Goal: Transaction & Acquisition: Purchase product/service

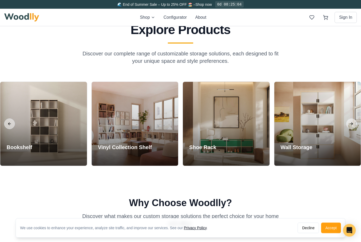
scroll to position [440, 0]
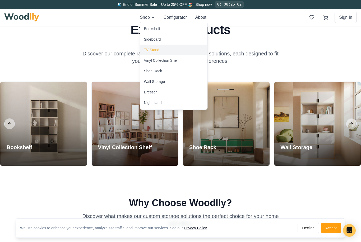
click at [173, 49] on div "TV Stand" at bounding box center [173, 50] width 67 height 11
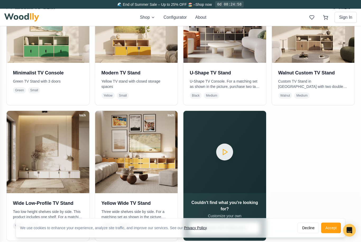
scroll to position [164, 0]
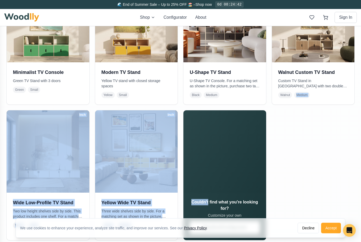
click at [334, 234] on button "Accept" at bounding box center [331, 228] width 20 height 11
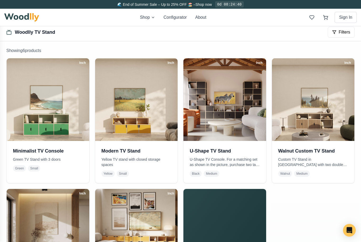
scroll to position [86, 0]
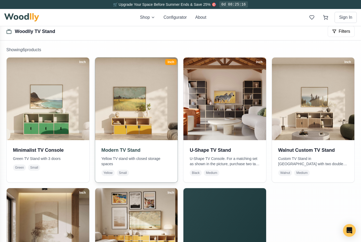
click at [158, 136] on img at bounding box center [136, 99] width 87 height 87
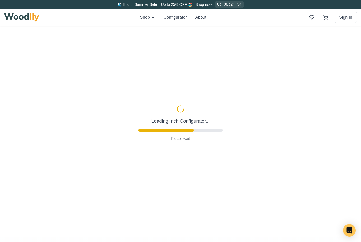
type input "52"
type input "2"
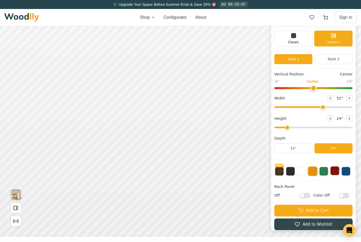
click at [336, 171] on button at bounding box center [335, 171] width 9 height 9
type input "1"
type input "50"
click at [321, 108] on input "range" at bounding box center [313, 108] width 78 height 2
type input "2"
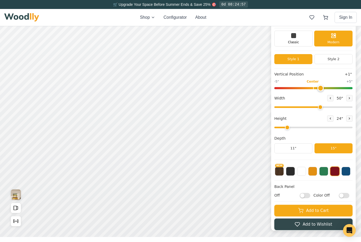
click at [328, 89] on input "range" at bounding box center [313, 88] width 78 height 2
click at [317, 108] on input "range" at bounding box center [313, 108] width 78 height 2
click at [350, 99] on icon at bounding box center [349, 98] width 3 height 3
click at [351, 99] on icon at bounding box center [349, 98] width 3 height 3
click at [346, 100] on button at bounding box center [349, 98] width 6 height 6
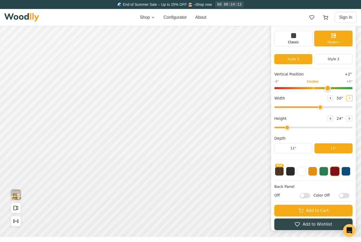
type input "51"
click at [345, 99] on div "51 "" at bounding box center [339, 98] width 25 height 6
click at [343, 100] on span "51 "" at bounding box center [340, 99] width 8 height 6
click at [327, 119] on button at bounding box center [330, 119] width 6 height 6
click at [348, 119] on button at bounding box center [349, 119] width 6 height 6
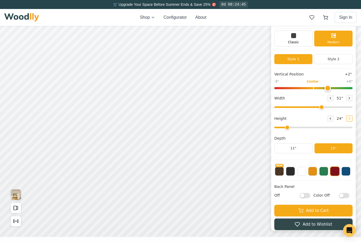
click at [350, 119] on icon at bounding box center [349, 118] width 3 height 3
click at [326, 119] on div "Height 36 "" at bounding box center [313, 119] width 78 height 6
click at [328, 118] on button at bounding box center [330, 119] width 6 height 6
type input "2"
click at [308, 156] on div "Vertical Position +2" -5" Center +5" Width 51 " Height 24 " Depth 11" 15"" at bounding box center [313, 116] width 78 height 89
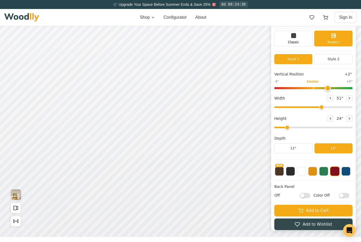
click at [306, 197] on input "Off" at bounding box center [305, 195] width 11 height 5
click at [306, 198] on input "On" at bounding box center [305, 195] width 11 height 5
checkbox input "false"
click at [343, 198] on input "Color Off" at bounding box center [344, 195] width 11 height 5
click at [340, 196] on input "Color On" at bounding box center [344, 195] width 11 height 5
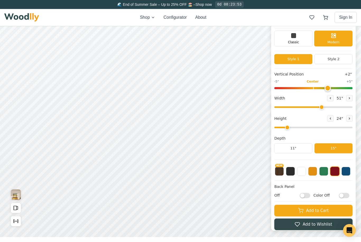
click at [339, 197] on input "Color Off" at bounding box center [344, 195] width 11 height 5
click at [343, 195] on input "Color On" at bounding box center [344, 195] width 11 height 5
click at [342, 196] on input "Color Off" at bounding box center [344, 195] width 11 height 5
click at [344, 197] on input "Color On" at bounding box center [344, 195] width 11 height 5
click at [341, 197] on input "Color Off" at bounding box center [344, 195] width 11 height 5
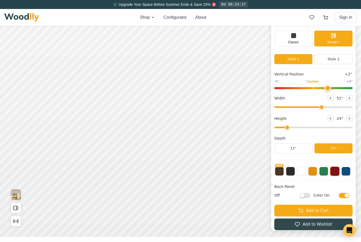
click at [341, 196] on input "Color On" at bounding box center [344, 195] width 11 height 5
click at [339, 196] on input "Color Off" at bounding box center [344, 195] width 11 height 5
click at [345, 198] on input "Color On" at bounding box center [344, 195] width 11 height 5
checkbox input "false"
click at [333, 59] on button "Style 2" at bounding box center [334, 59] width 38 height 10
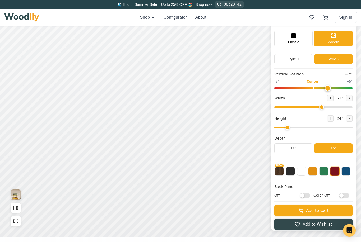
click at [295, 61] on button "Style 1" at bounding box center [293, 59] width 38 height 10
click at [325, 63] on button "Style 2" at bounding box center [334, 59] width 38 height 10
click at [301, 63] on button "Style 1" at bounding box center [293, 59] width 38 height 10
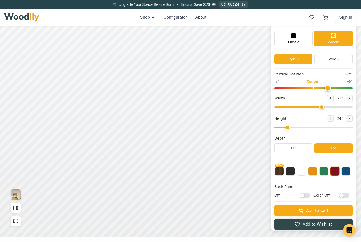
click at [332, 208] on button "Add to Cart" at bounding box center [313, 211] width 78 height 12
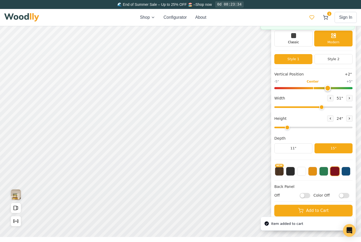
click at [316, 16] on button at bounding box center [312, 18] width 10 height 10
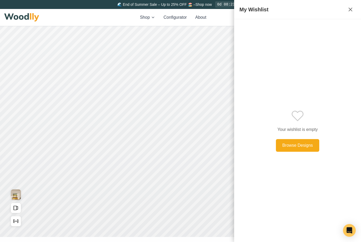
click at [347, 11] on icon at bounding box center [350, 9] width 6 height 6
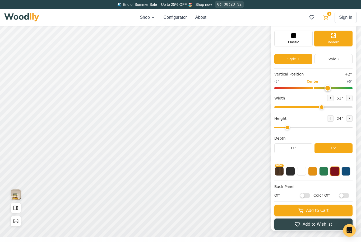
click at [325, 16] on icon at bounding box center [325, 17] width 5 height 5
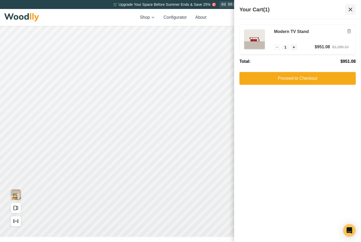
click at [346, 11] on button at bounding box center [350, 9] width 11 height 11
